Goal: Information Seeking & Learning: Learn about a topic

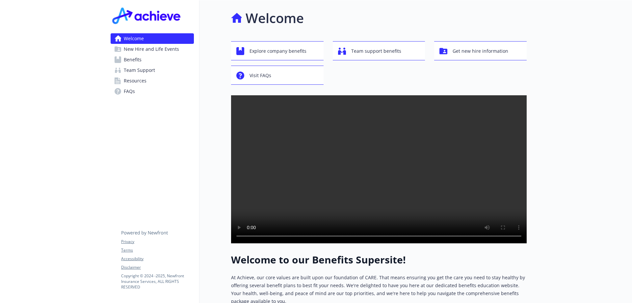
click at [154, 63] on link "Benefits" at bounding box center [152, 59] width 83 height 11
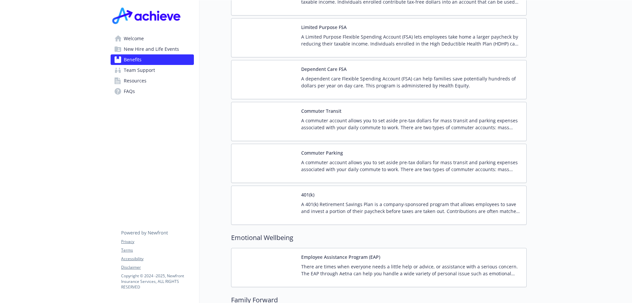
scroll to position [1053, 0]
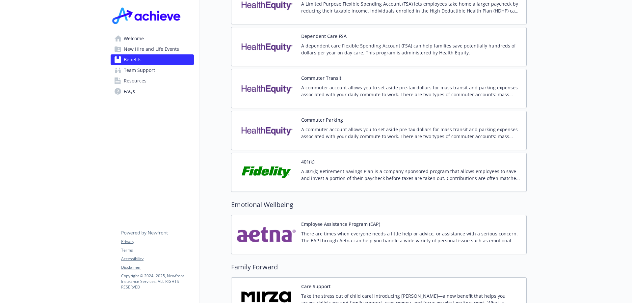
click at [333, 168] on p "A 401(k) Retirement Savings Plan is a company-sponsored program that allows emp…" at bounding box center [411, 175] width 220 height 14
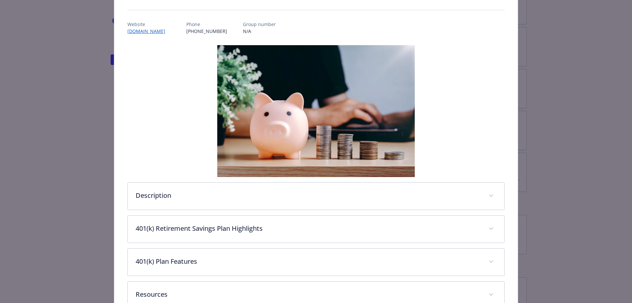
scroll to position [99, 0]
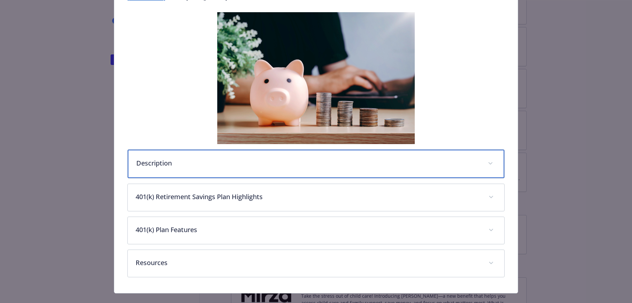
click at [304, 159] on p "Description" at bounding box center [308, 163] width 344 height 10
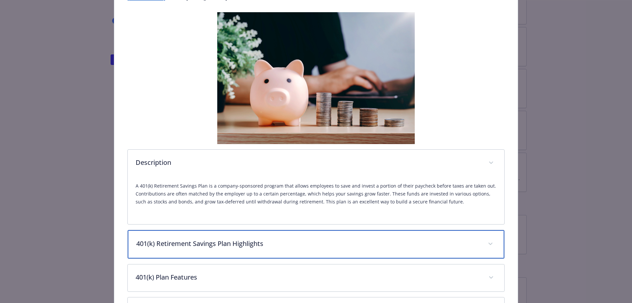
click at [290, 243] on p "401(k) Retirement Savings Plan Highlights" at bounding box center [308, 243] width 344 height 10
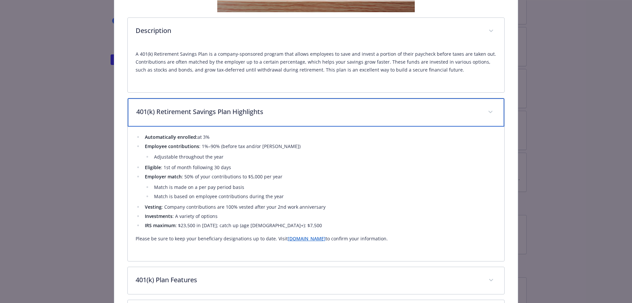
scroll to position [263, 0]
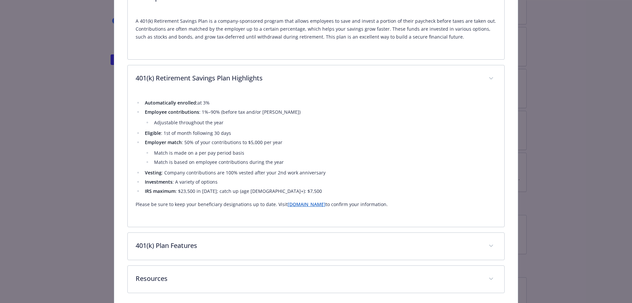
click at [354, 173] on li "Vesting : Company contributions are 100% vested after your 2nd work anniversary" at bounding box center [320, 173] width 354 height 8
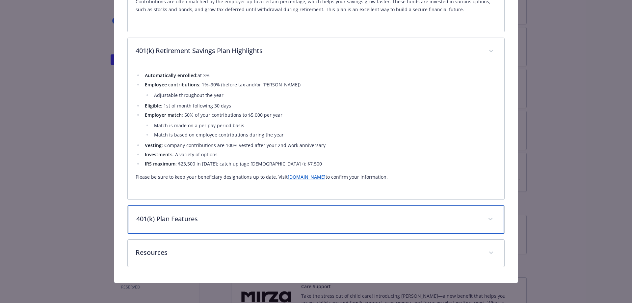
click at [340, 221] on p "401(k) Plan Features" at bounding box center [308, 219] width 344 height 10
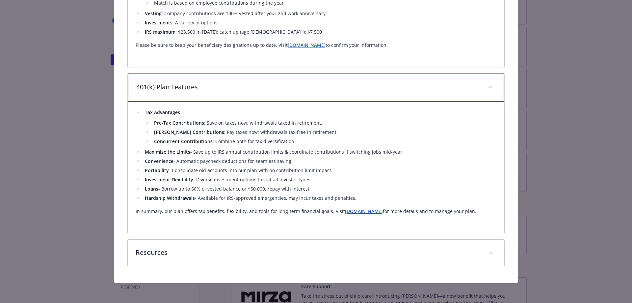
scroll to position [424, 0]
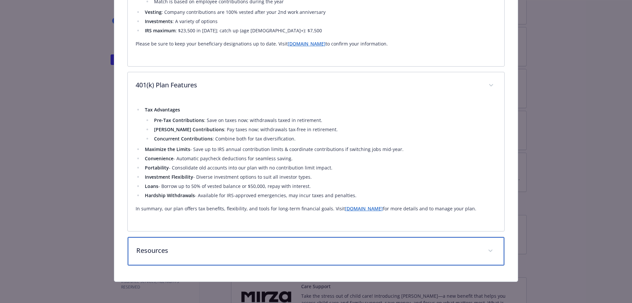
click at [230, 246] on p "Resources" at bounding box center [308, 250] width 344 height 10
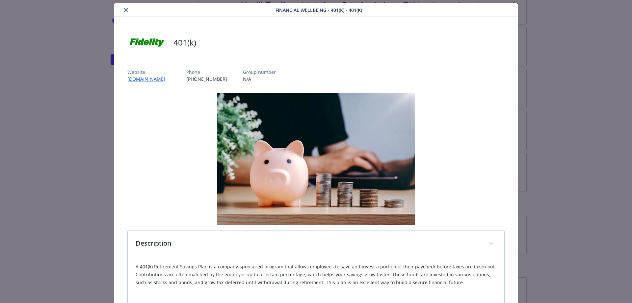
scroll to position [0, 0]
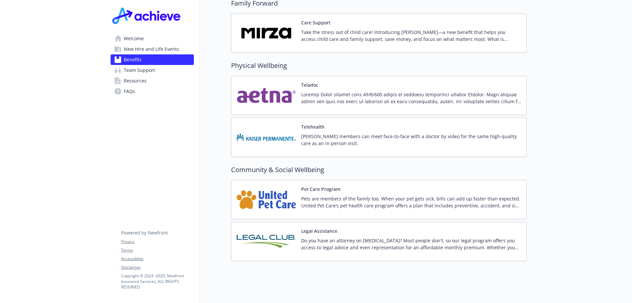
scroll to position [1320, 0]
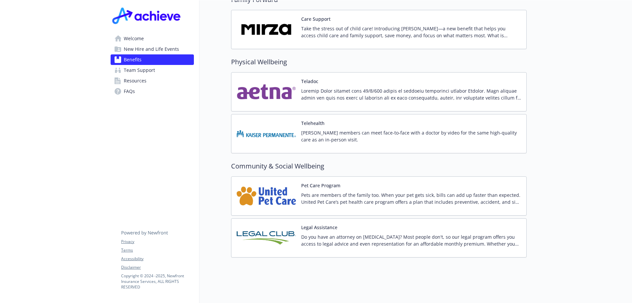
click at [315, 233] on p "Do you have an attorney on [MEDICAL_DATA]? Most people don't, so our legal prog…" at bounding box center [411, 240] width 220 height 14
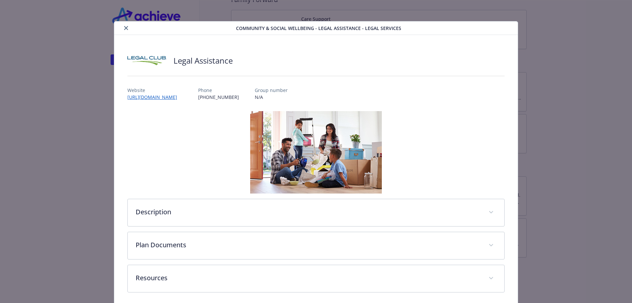
scroll to position [27, 0]
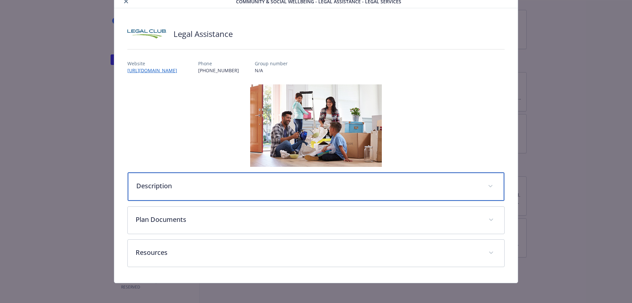
click at [489, 185] on span "details for plan Community & Social Wellbeing - Legal Assistance - Legal Servic…" at bounding box center [490, 186] width 11 height 11
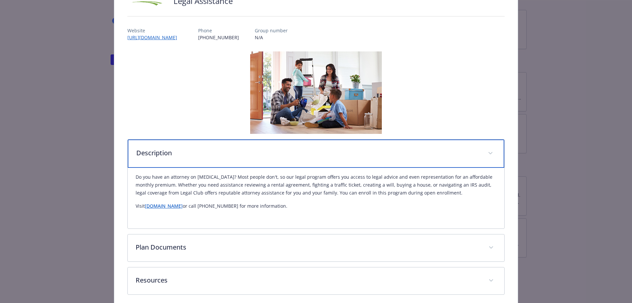
scroll to position [89, 0]
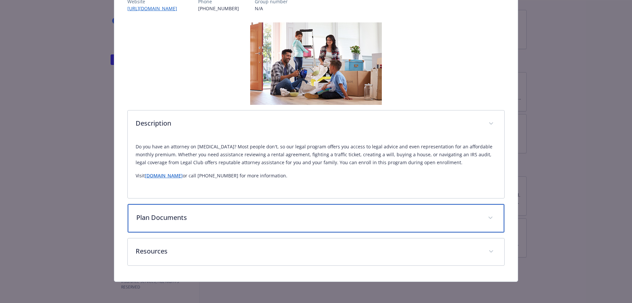
click at [480, 215] on div "Plan Documents" at bounding box center [316, 218] width 377 height 28
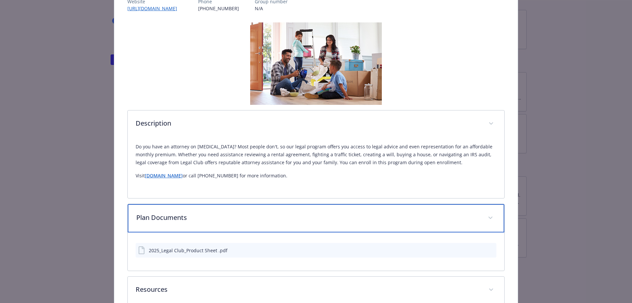
scroll to position [127, 0]
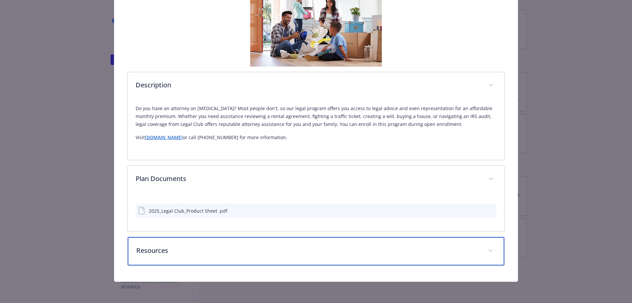
click at [478, 260] on div "Resources" at bounding box center [316, 251] width 377 height 28
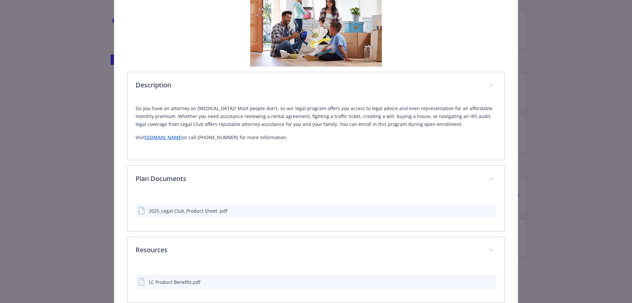
click at [477, 211] on icon "download file" at bounding box center [479, 209] width 5 height 5
